Goal: Communication & Community: Answer question/provide support

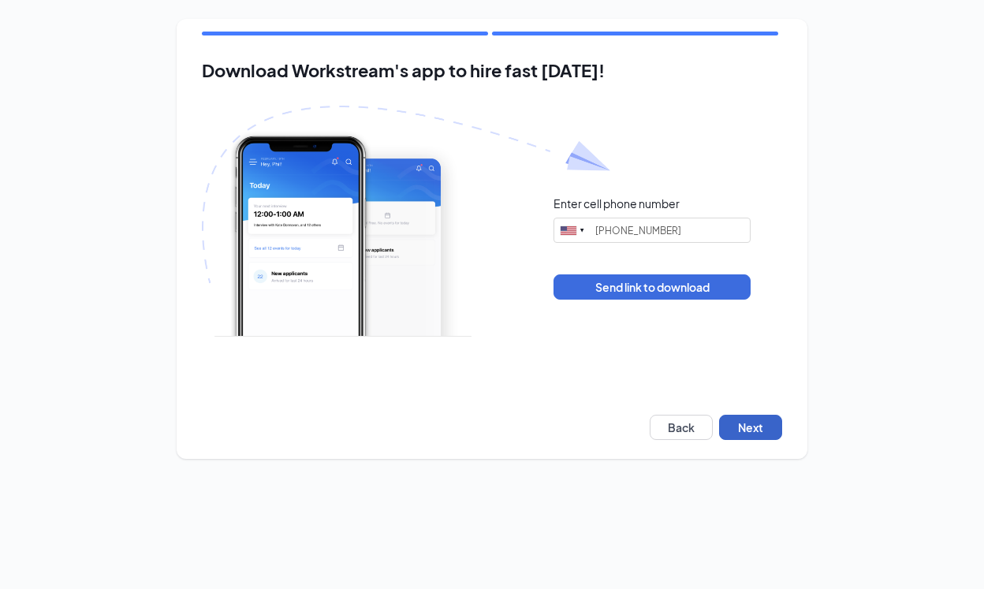
click at [749, 439] on button "Next" at bounding box center [750, 427] width 63 height 25
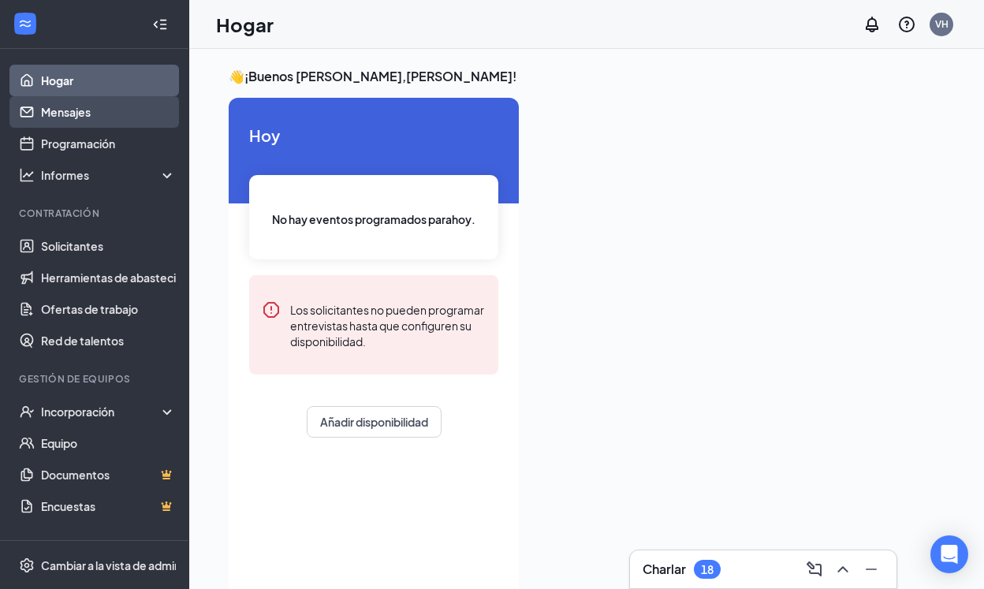
click at [54, 115] on link "Mensajes" at bounding box center [108, 112] width 135 height 32
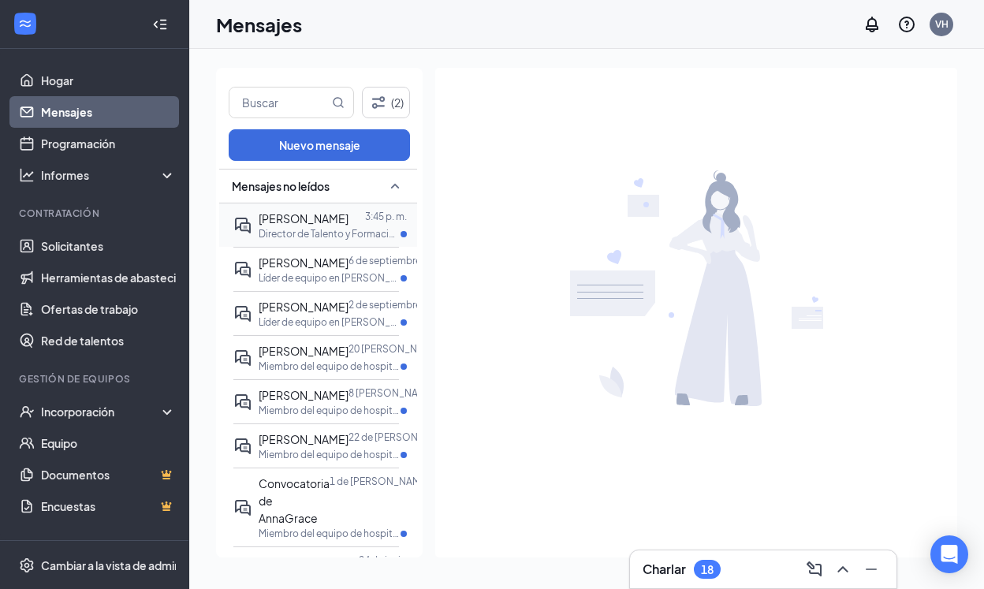
click at [273, 227] on p "Director de Talento y Formación en Keller" at bounding box center [330, 233] width 142 height 13
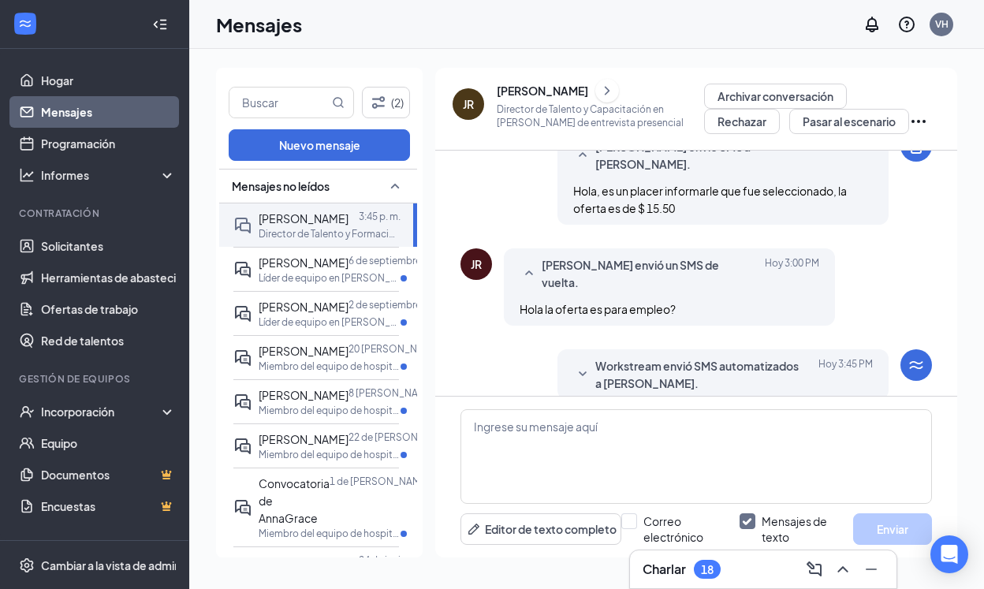
scroll to position [521, 0]
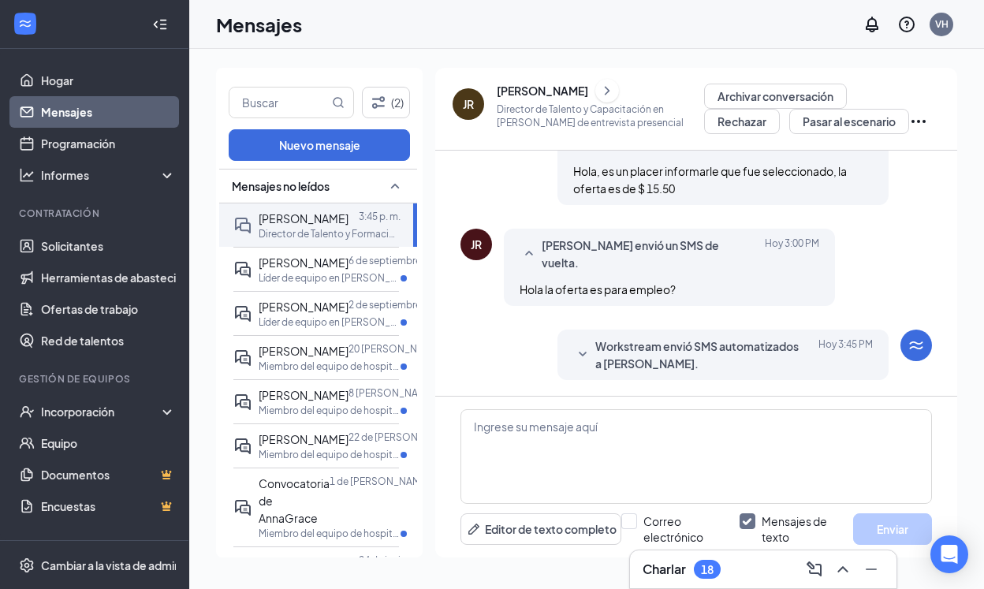
click at [711, 282] on div "Hola la oferta es para empleo?" at bounding box center [670, 289] width 300 height 17
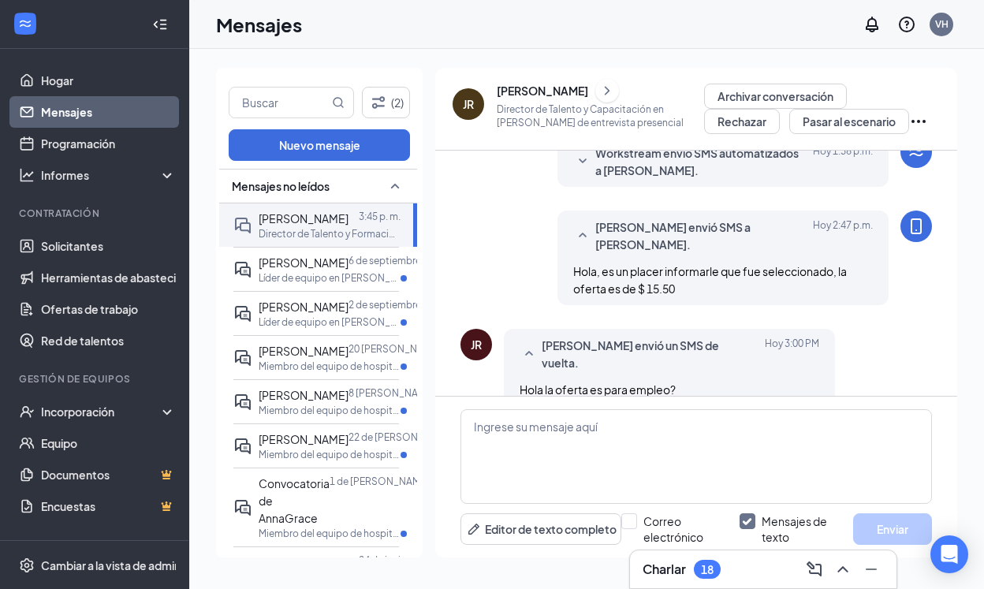
scroll to position [424, 0]
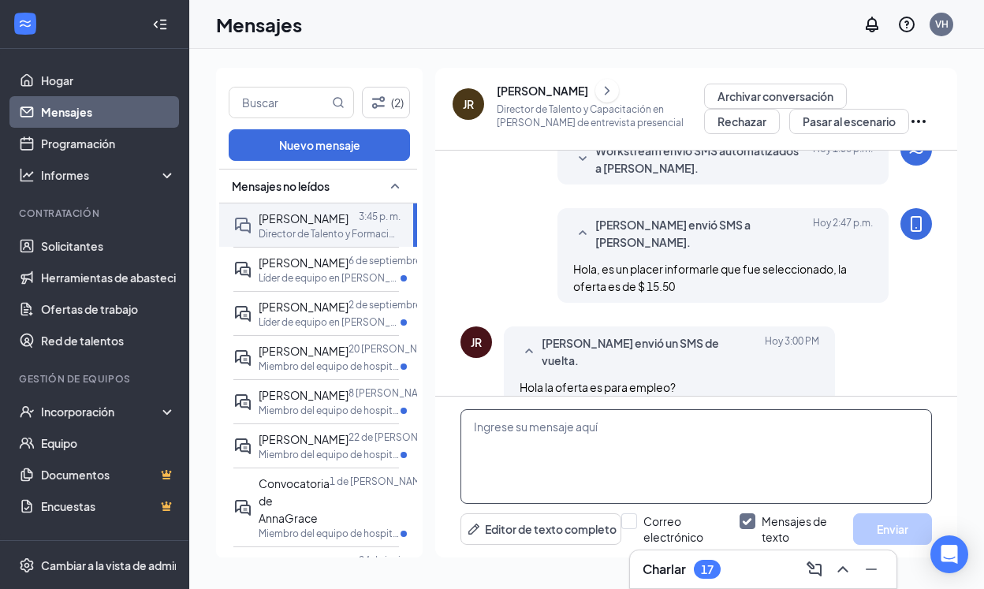
click at [533, 420] on textarea at bounding box center [697, 456] width 472 height 95
click at [775, 428] on textarea "Hello its pleasure to inform you that you were selected the offer $15;50" at bounding box center [697, 456] width 472 height 95
click at [848, 429] on textarea "Hello its pleasure to inform you that you were selected the offer $15;50" at bounding box center [697, 456] width 472 height 95
click at [801, 427] on textarea "Hello its pleasure to inform you that you were selected the offer $15;50" at bounding box center [697, 456] width 472 height 95
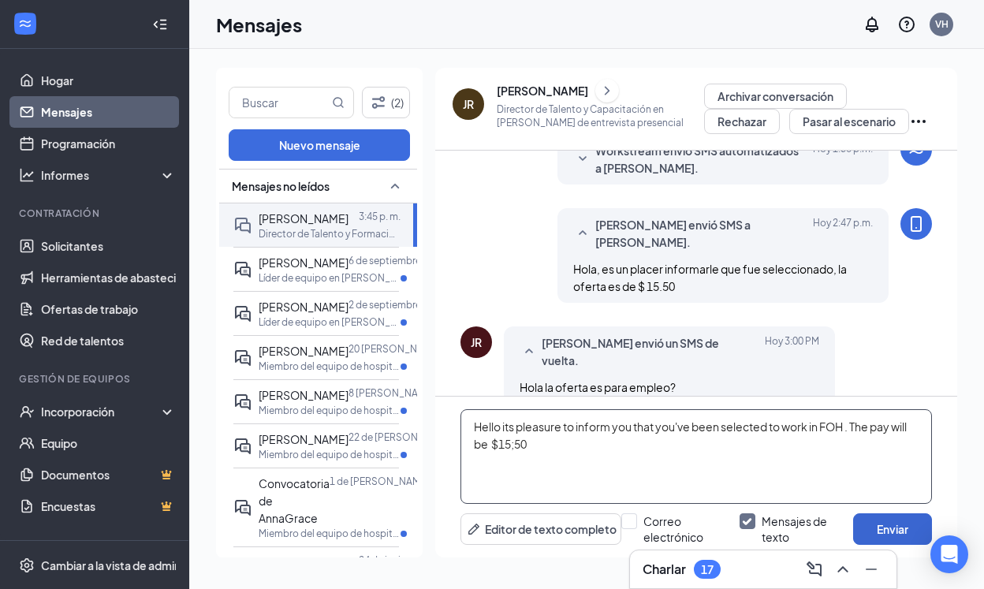
type textarea "Hello its pleasure to inform you that you've been selected to work in FOH . The…"
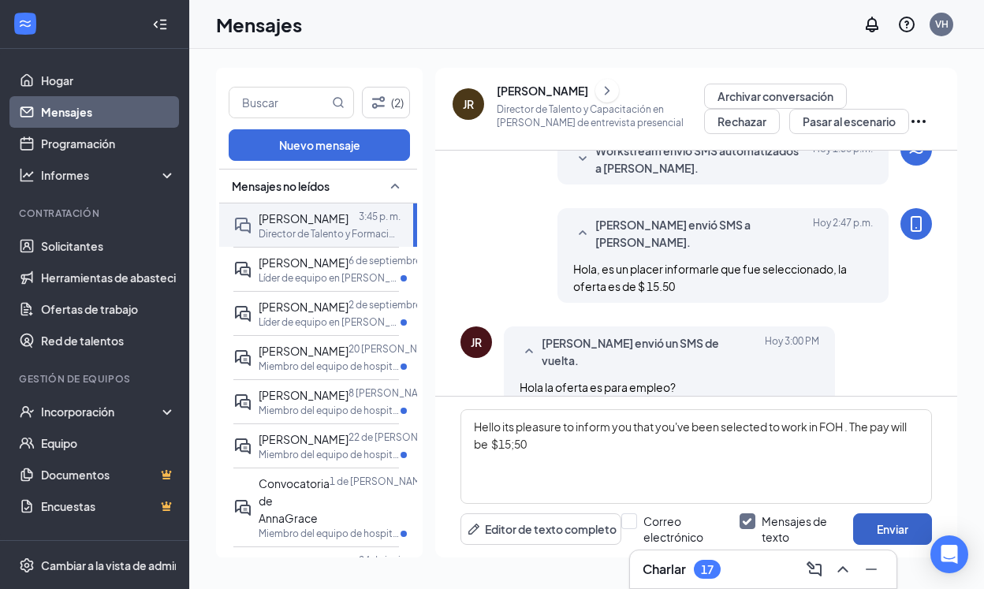
click at [890, 531] on font "Enviar" at bounding box center [893, 529] width 32 height 14
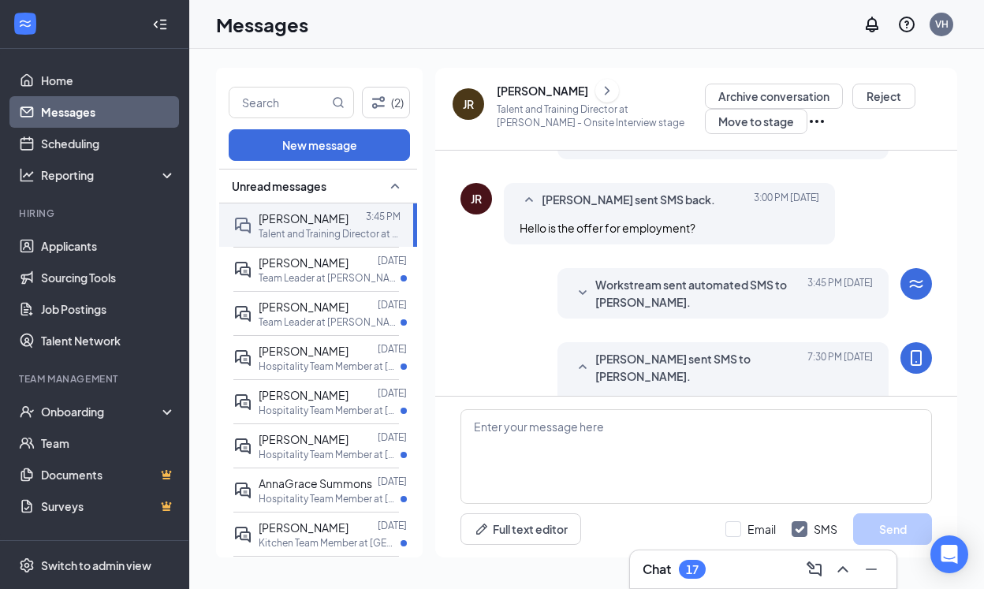
scroll to position [535, 0]
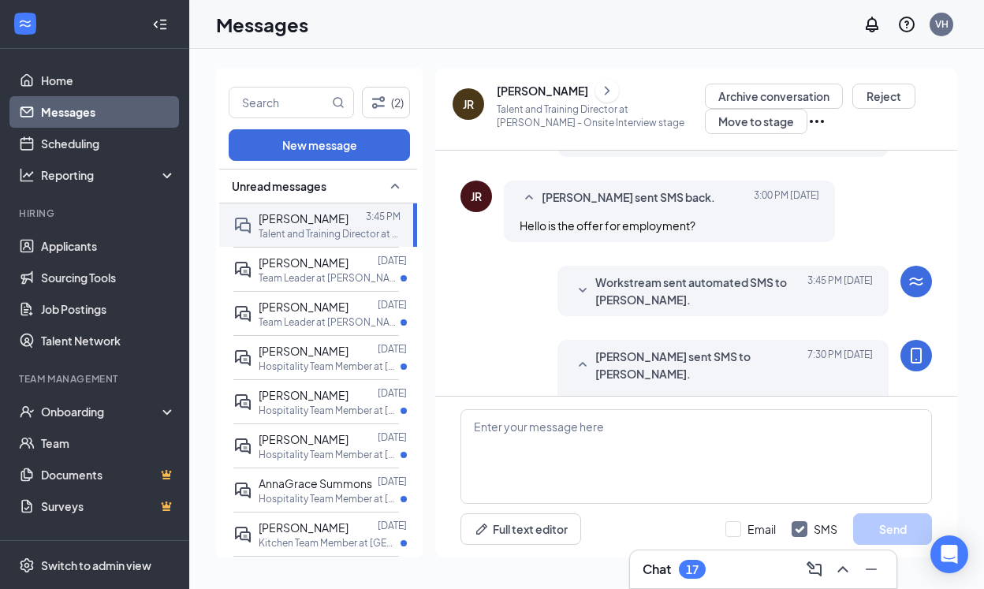
click at [698, 203] on span "Jonathan Rogers sent SMS back." at bounding box center [629, 198] width 174 height 19
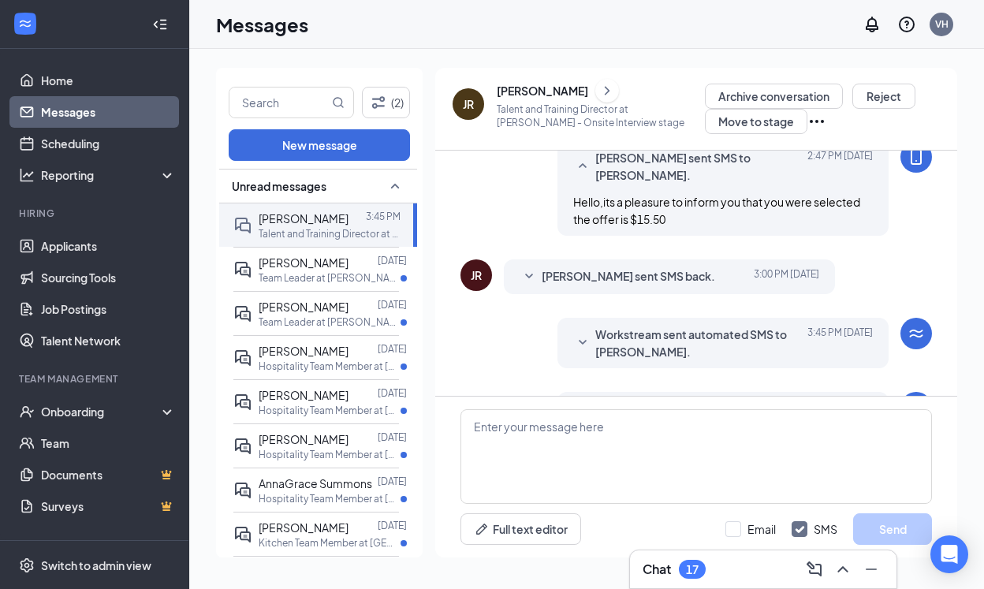
scroll to position [455, 0]
click at [324, 227] on p "Talent and Training Director at Keller" at bounding box center [330, 233] width 142 height 13
click at [311, 277] on p "Team Leader at Keller" at bounding box center [330, 277] width 142 height 13
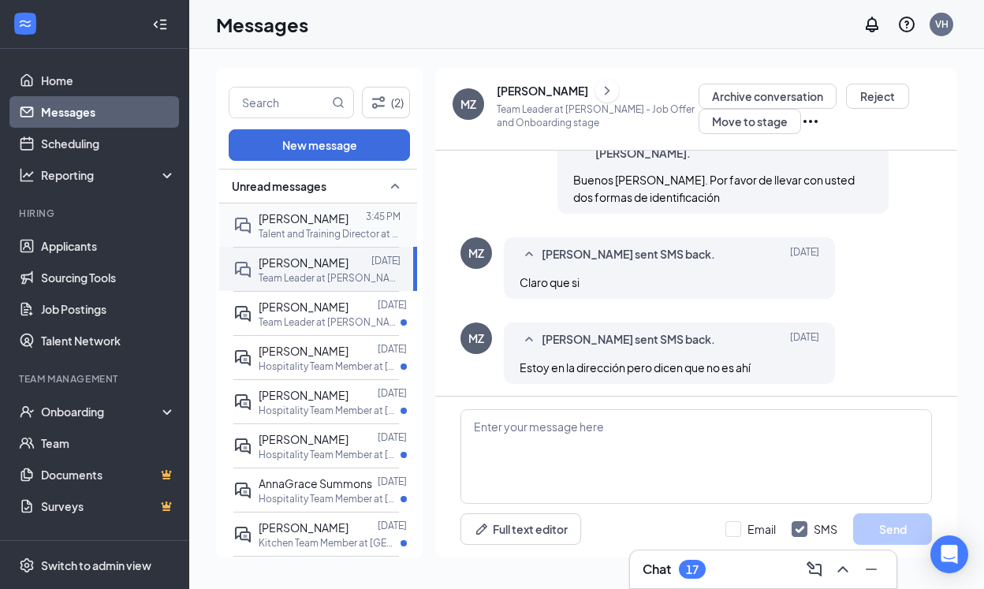
scroll to position [757, 0]
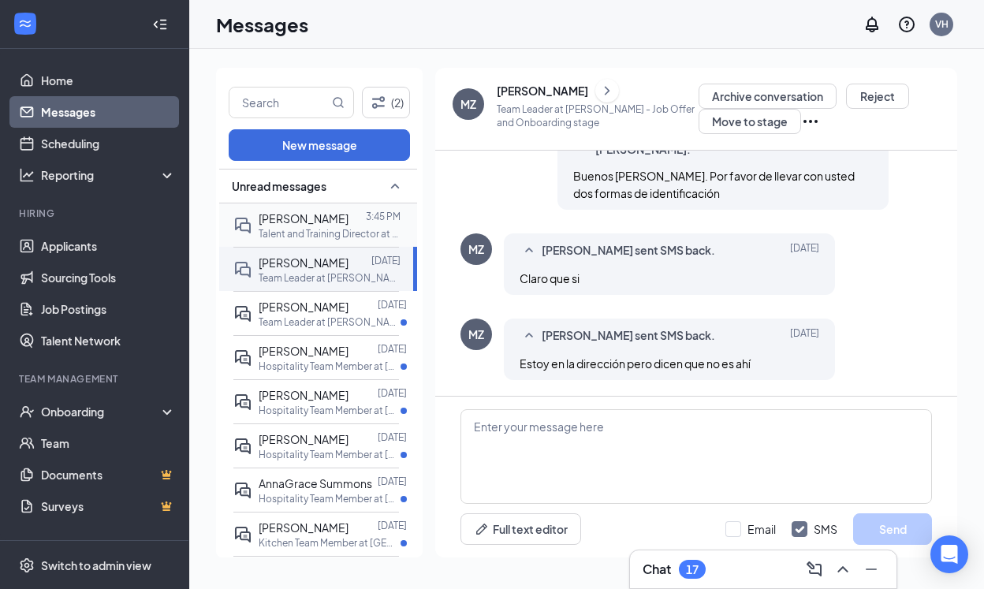
click at [308, 219] on span "Jonathan Rogers" at bounding box center [304, 218] width 90 height 14
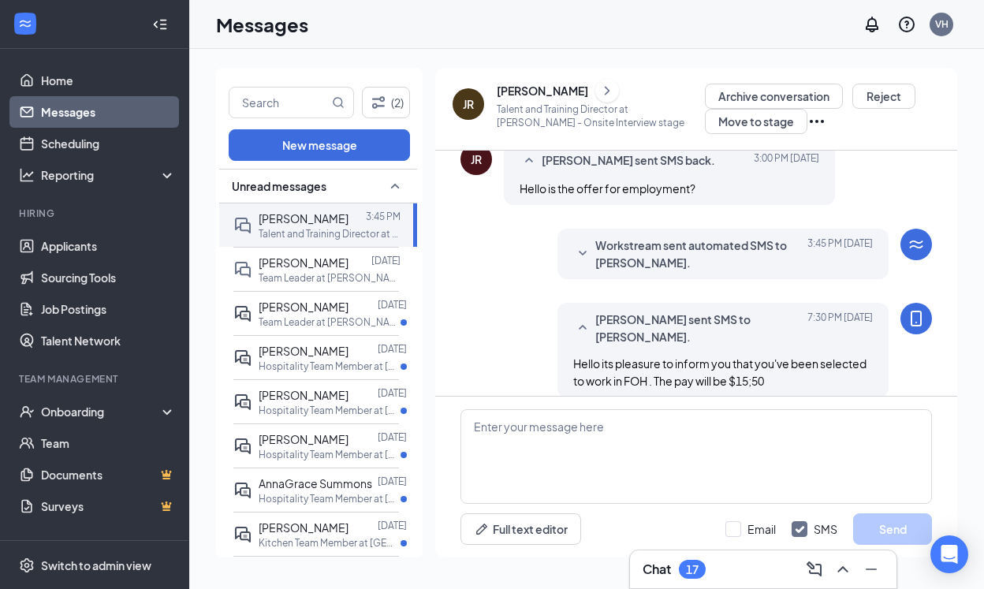
scroll to position [589, 0]
